Goal: Task Accomplishment & Management: Manage account settings

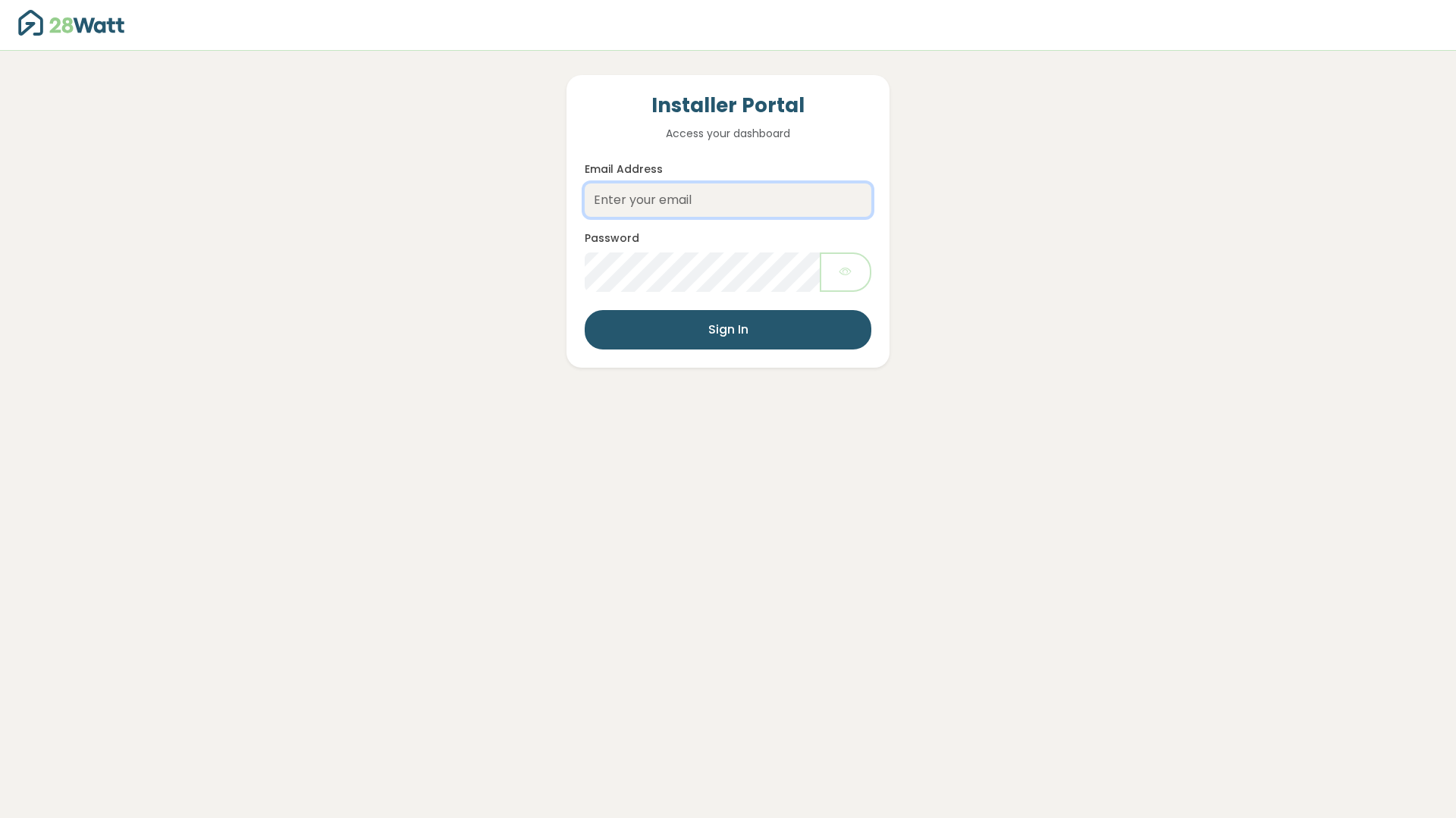
click at [619, 198] on input "Email Address" at bounding box center [728, 200] width 286 height 34
type input "[EMAIL_ADDRESS][DOMAIN_NAME]"
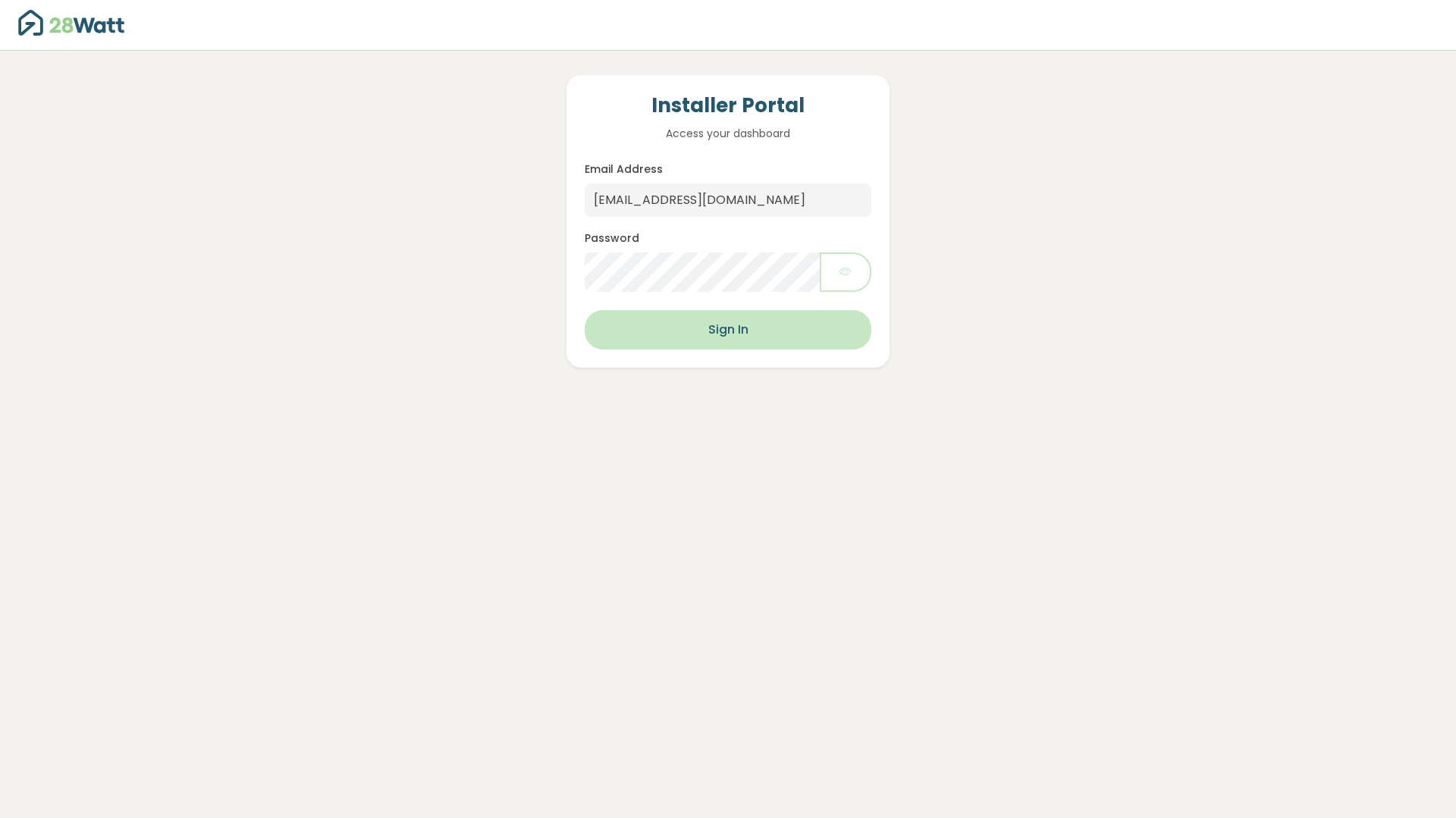
click at [724, 324] on button "Sign In" at bounding box center [728, 330] width 286 height 39
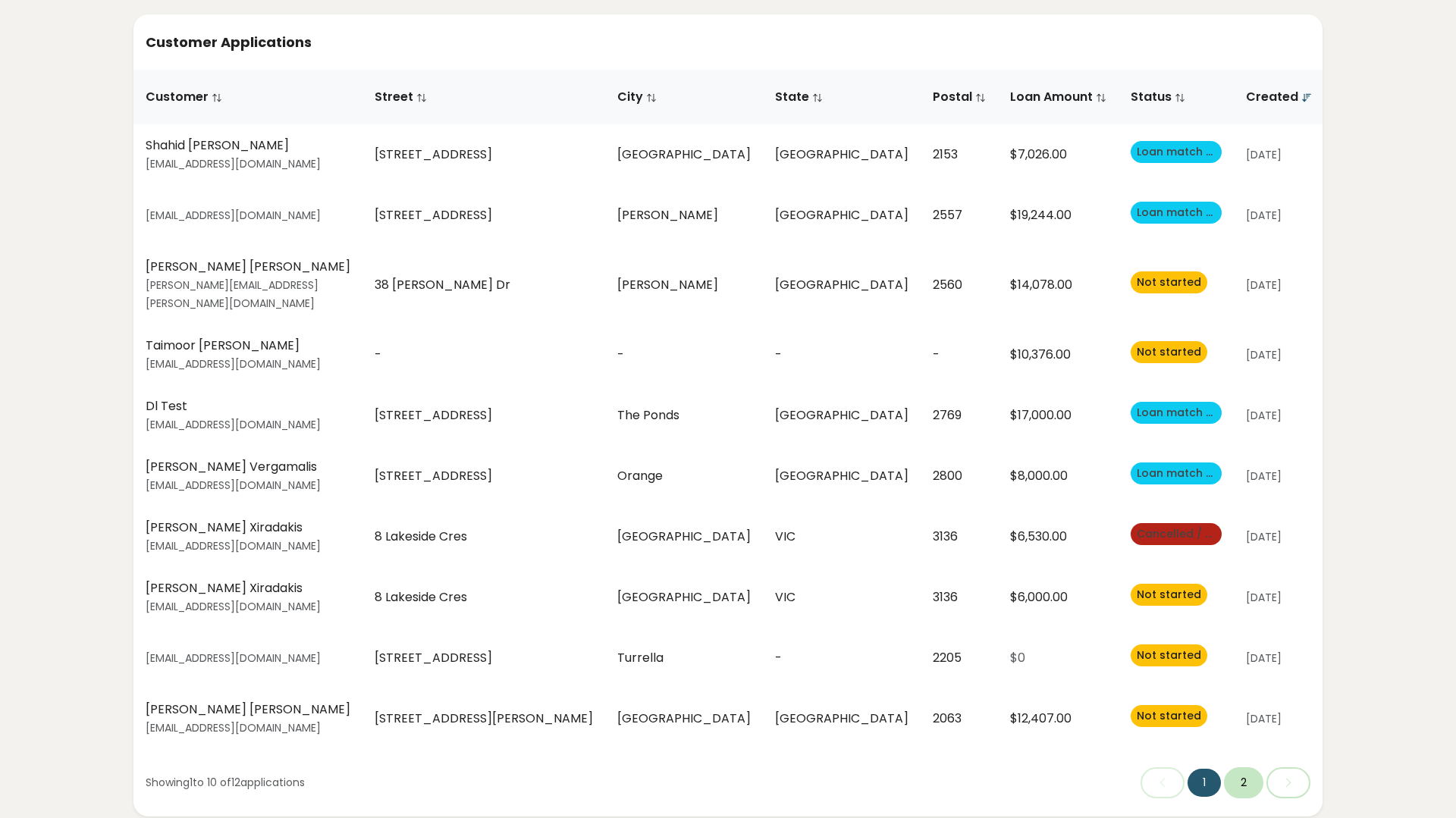
click at [1246, 767] on button "2" at bounding box center [1244, 783] width 39 height 31
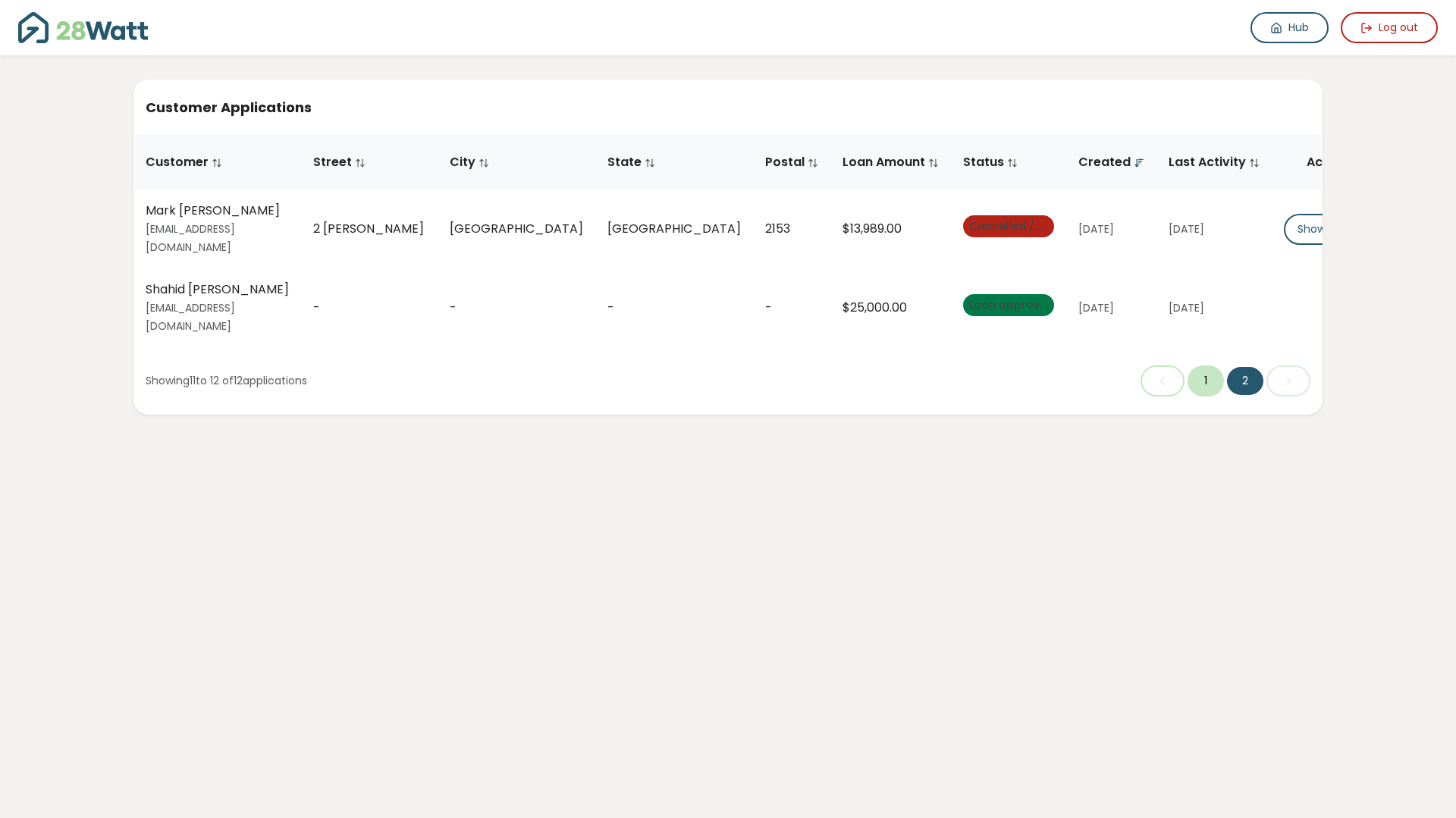
click at [1216, 365] on button "1" at bounding box center [1206, 381] width 36 height 31
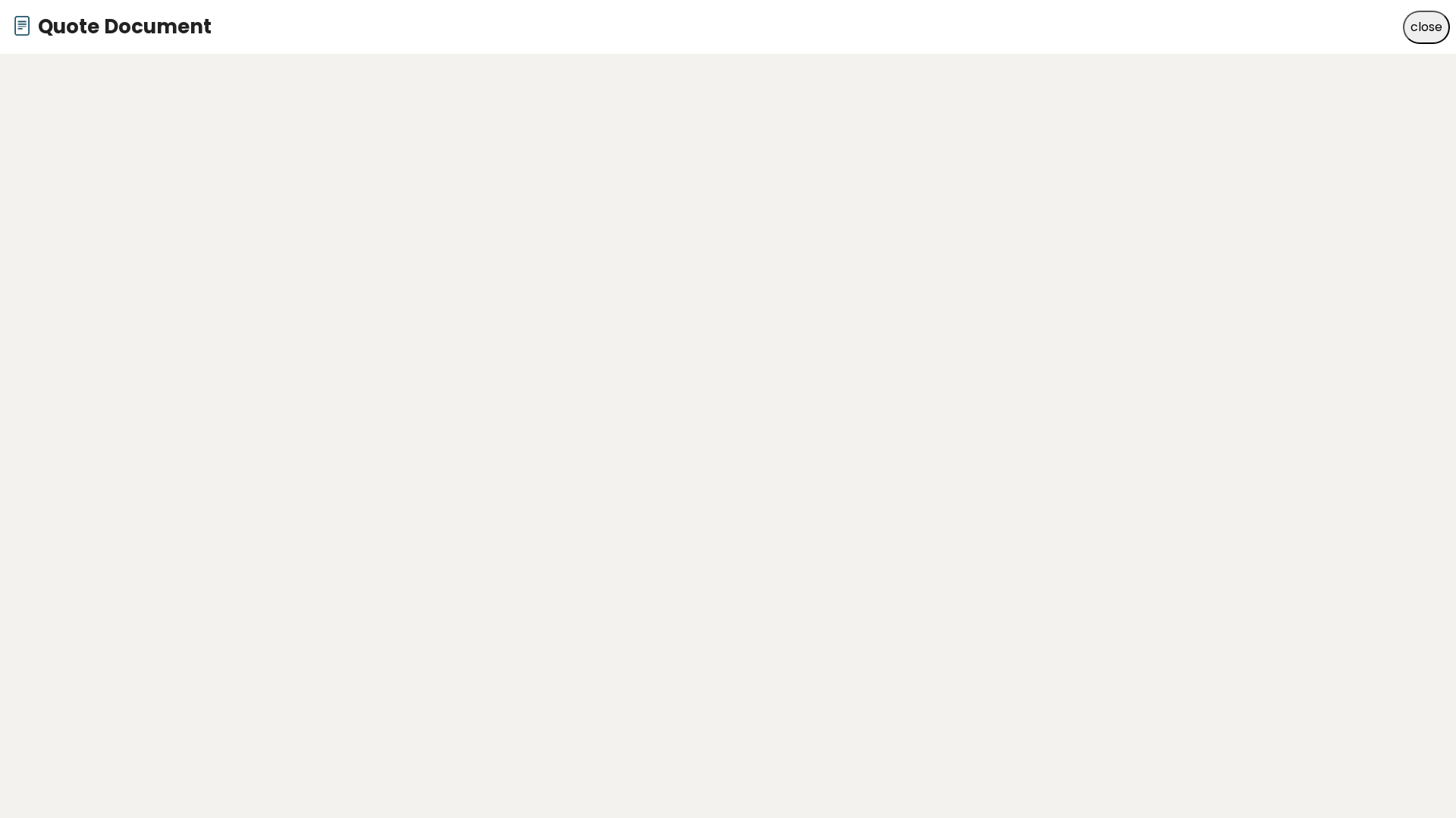
click at [1431, 27] on button "close" at bounding box center [1426, 27] width 47 height 34
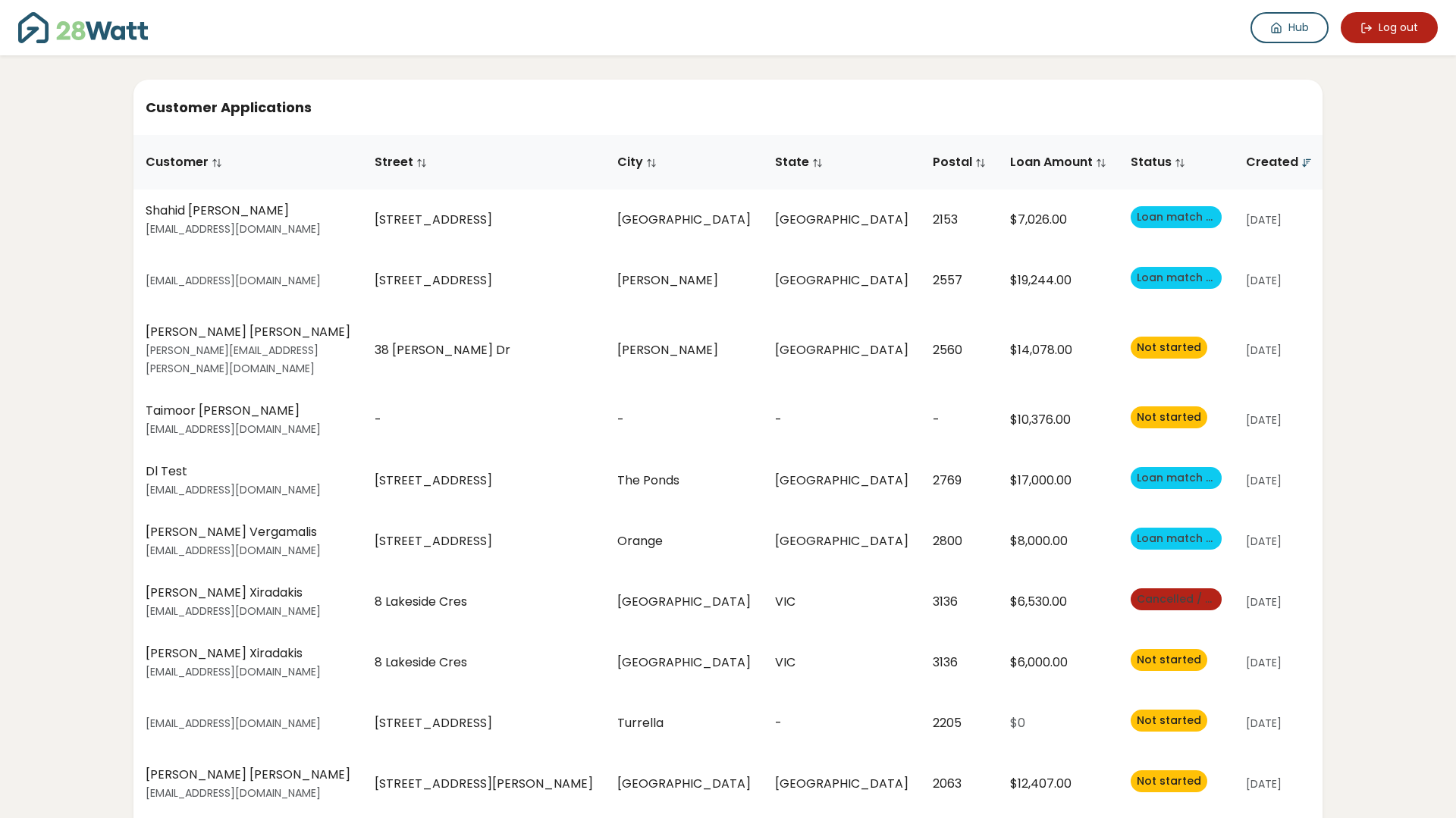
click at [1419, 32] on button "Log out" at bounding box center [1390, 28] width 97 height 31
